Goal: Task Accomplishment & Management: Use online tool/utility

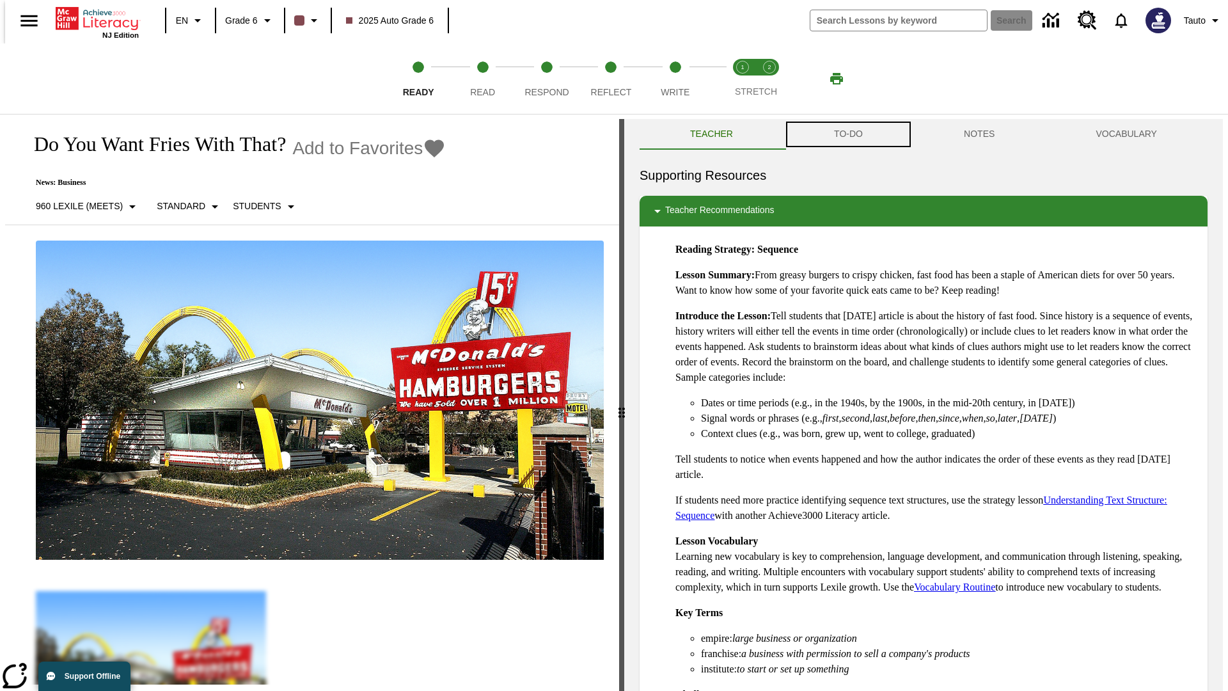
click at [847, 134] on button "TO-DO" at bounding box center [848, 134] width 130 height 31
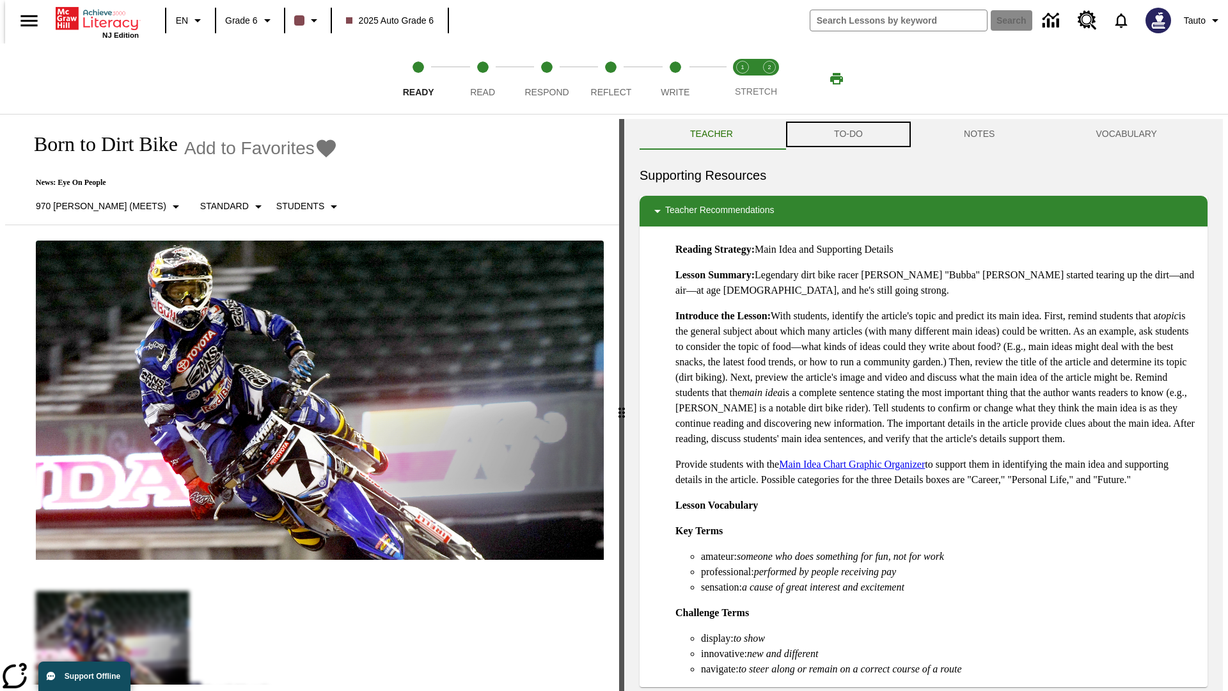
click at [847, 134] on button "TO-DO" at bounding box center [848, 134] width 130 height 31
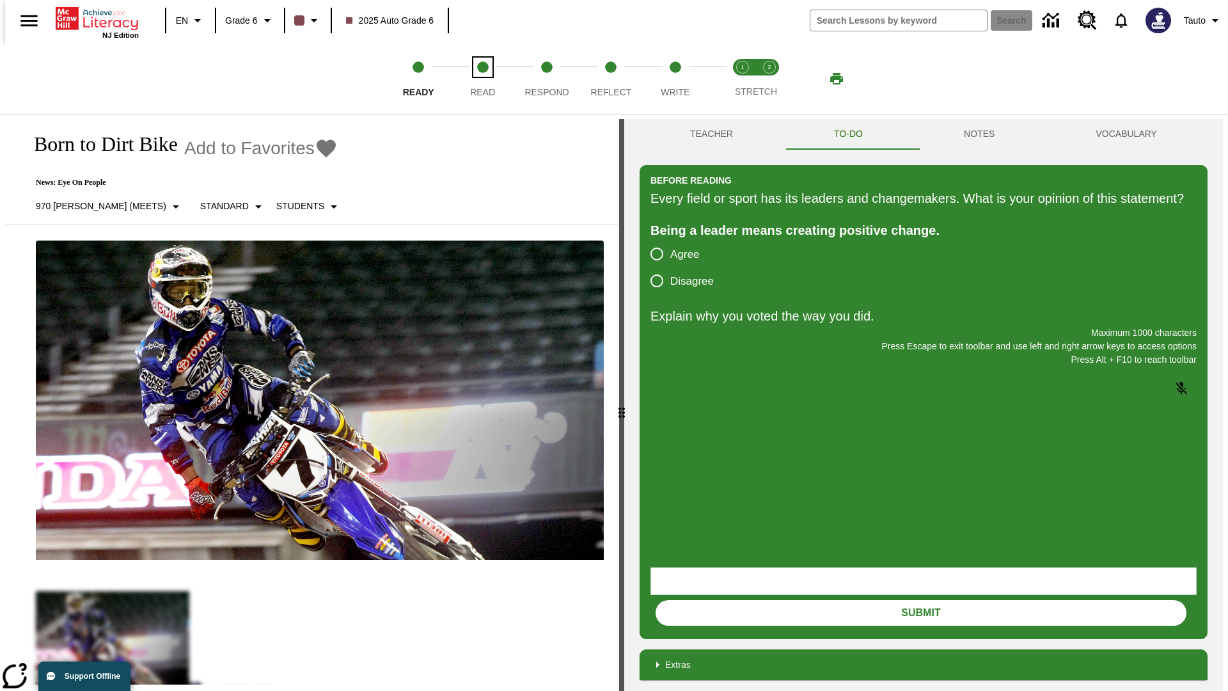
click at [482, 79] on span "Read" at bounding box center [482, 86] width 25 height 23
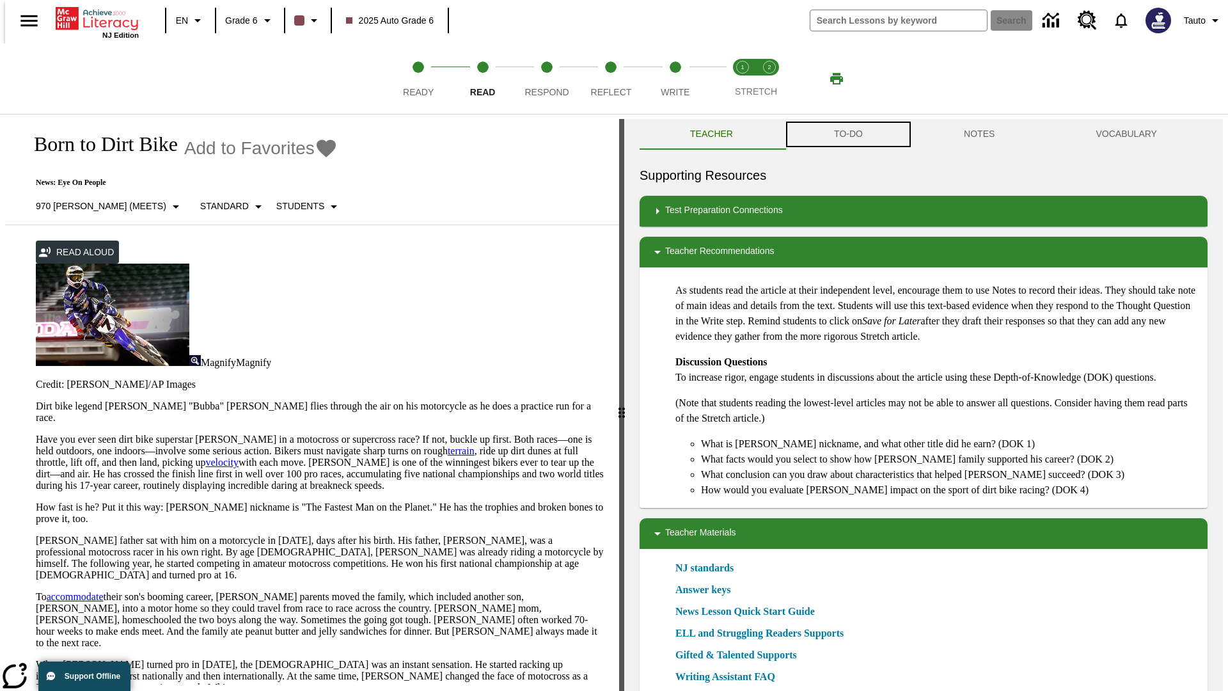
scroll to position [1, 0]
click at [847, 134] on button "TO-DO" at bounding box center [848, 133] width 130 height 31
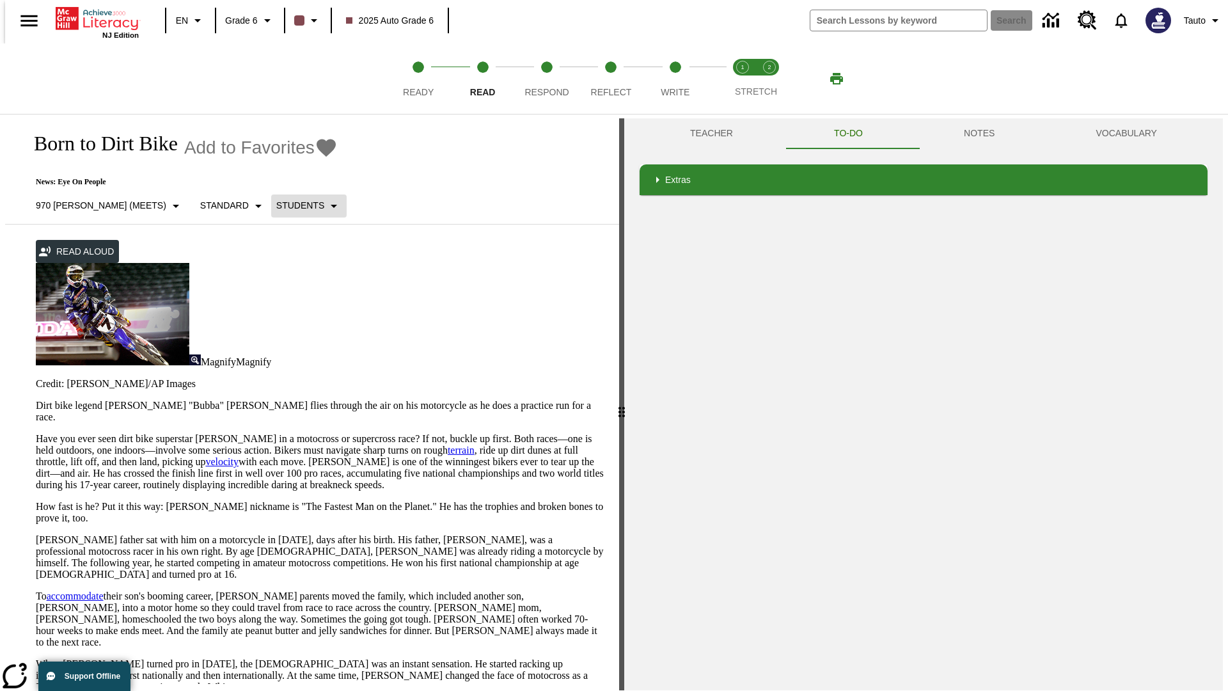
click at [276, 205] on p "Students" at bounding box center [300, 205] width 48 height 13
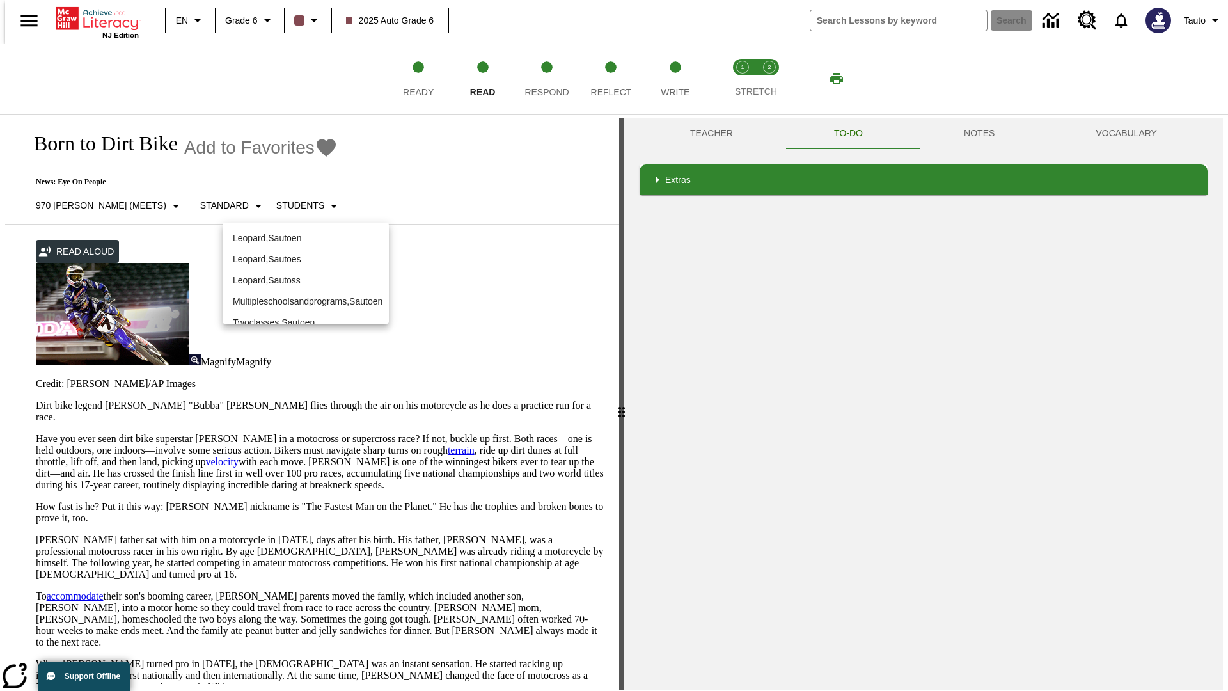
click at [295, 231] on p "Leopard , Sautoen" at bounding box center [306, 237] width 146 height 13
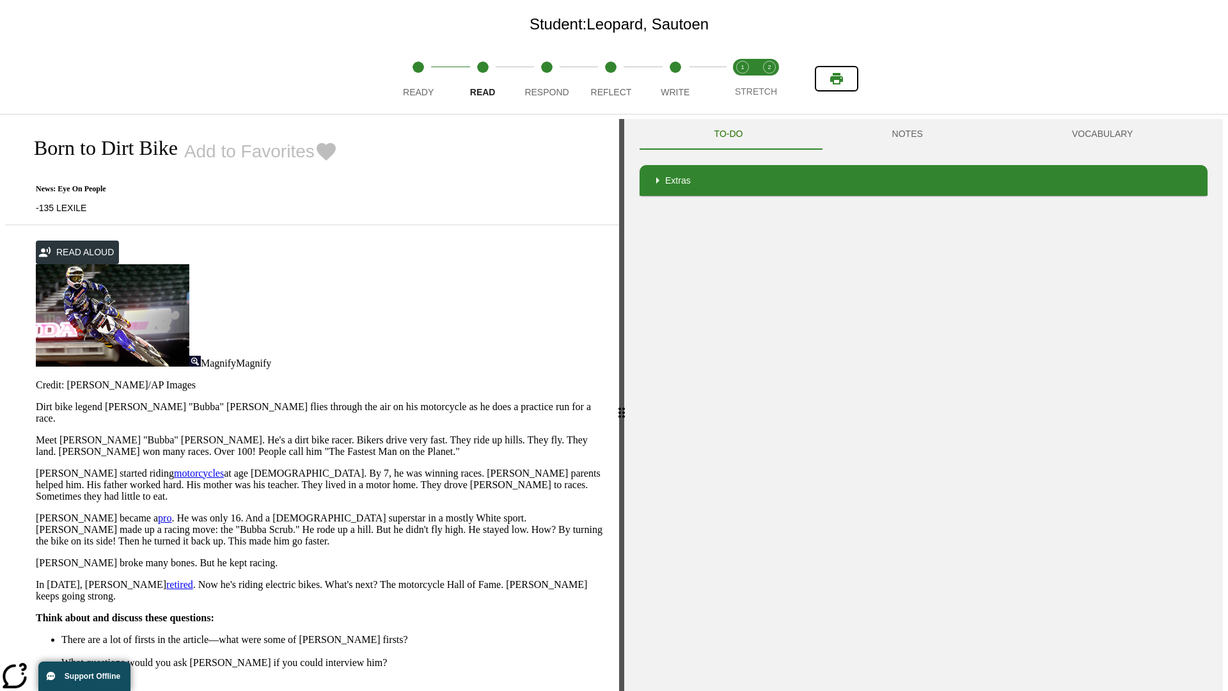
click at [836, 79] on icon "Print" at bounding box center [836, 79] width 13 height 12
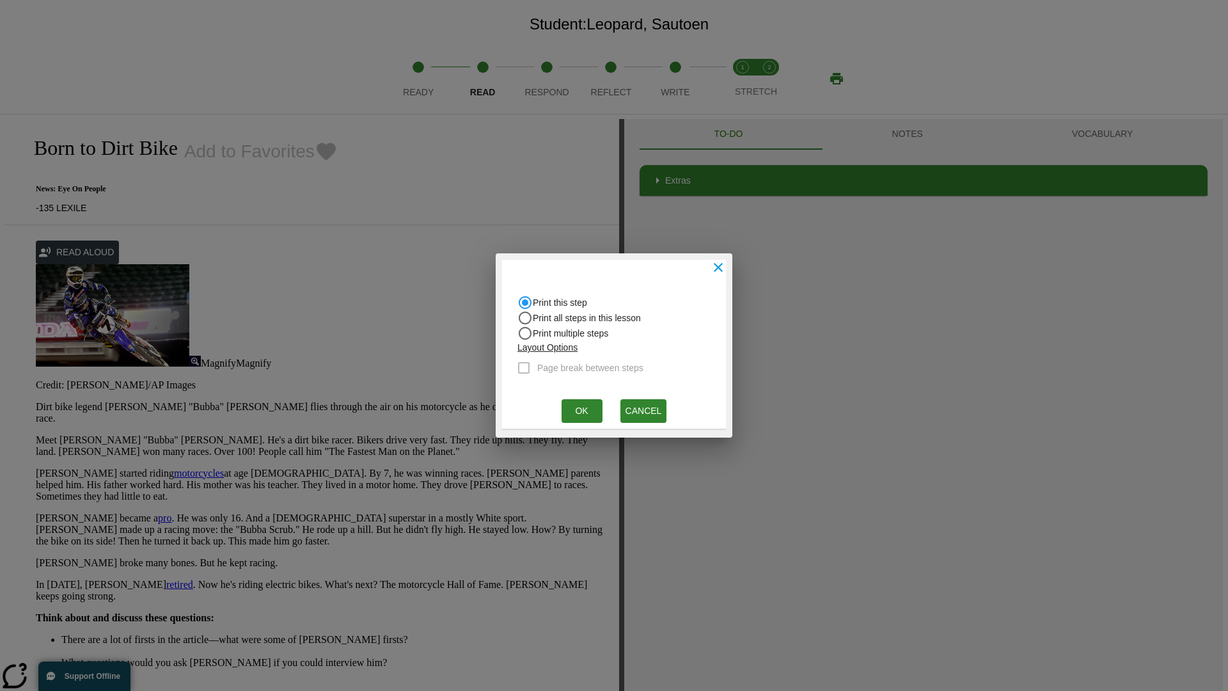
click at [525, 318] on input "Print all steps in this lesson" at bounding box center [524, 317] width 15 height 15
radio input "true"
radio input "false"
checkbox input "true"
click at [581, 411] on button "Ok" at bounding box center [581, 411] width 41 height 24
